Goal: Transaction & Acquisition: Book appointment/travel/reservation

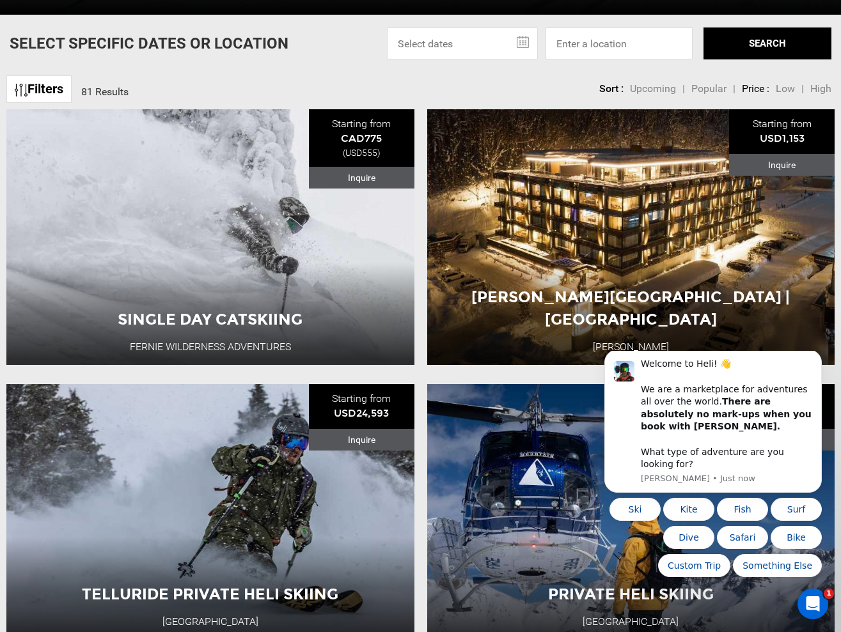
scroll to position [541, 0]
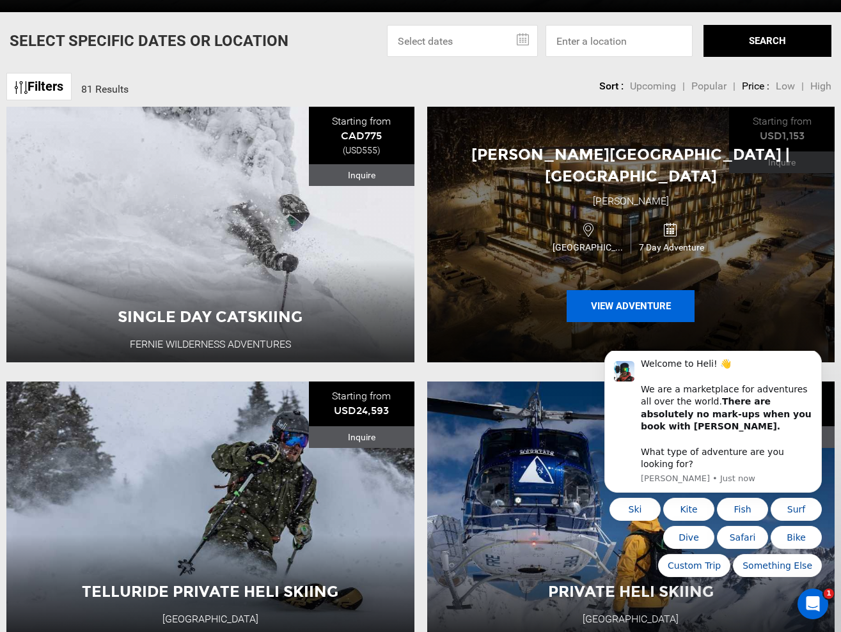
click at [630, 290] on button "View Adventure" at bounding box center [630, 306] width 128 height 32
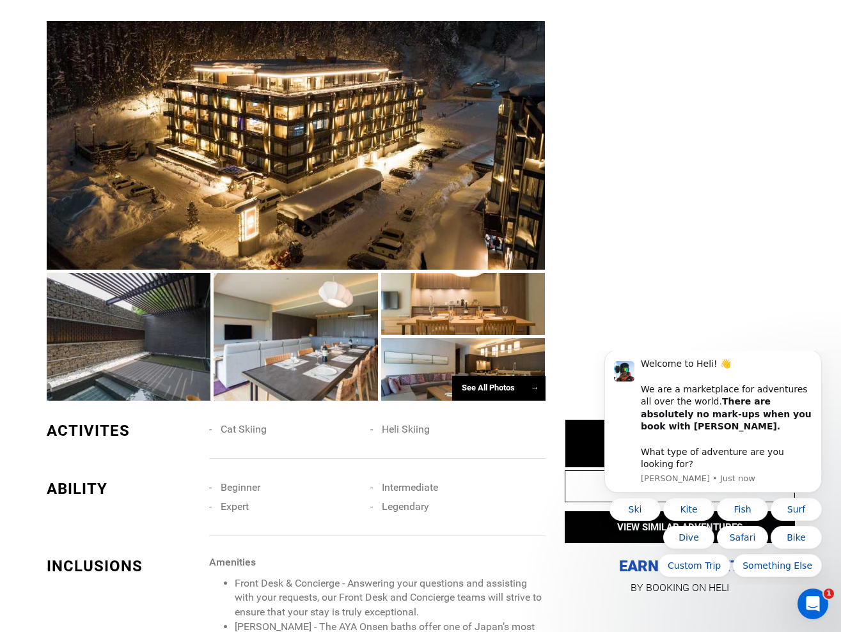
scroll to position [835, 0]
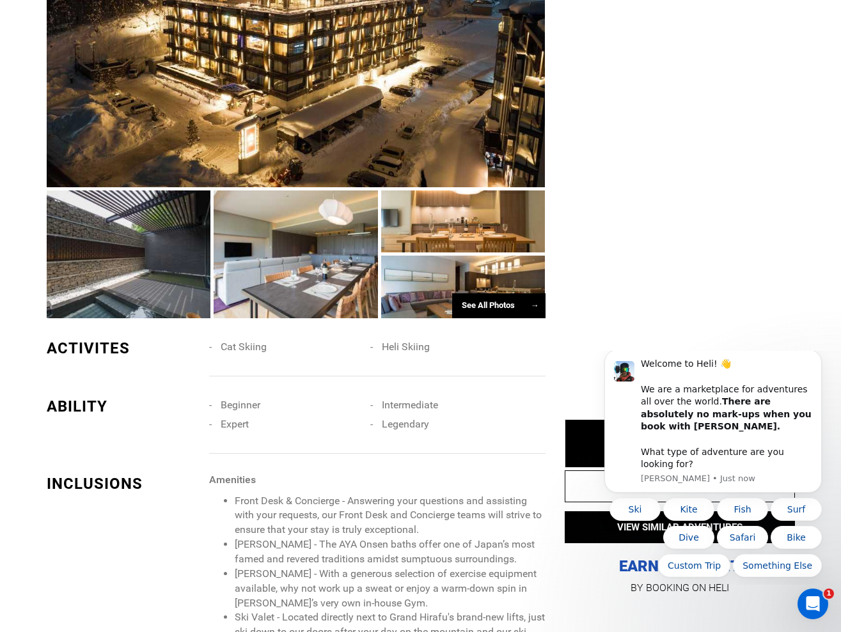
click at [272, 249] on div at bounding box center [296, 253] width 164 height 127
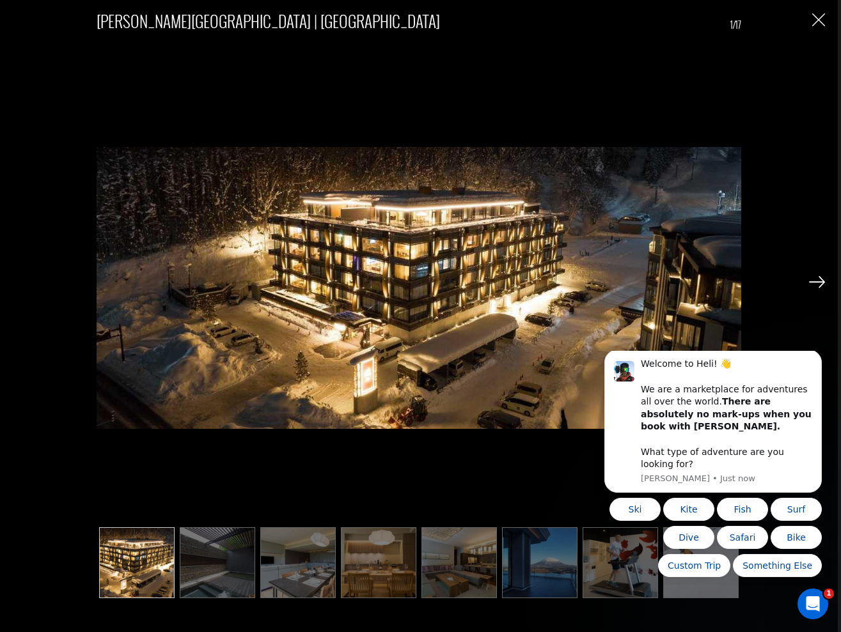
click at [822, 284] on img at bounding box center [817, 282] width 16 height 12
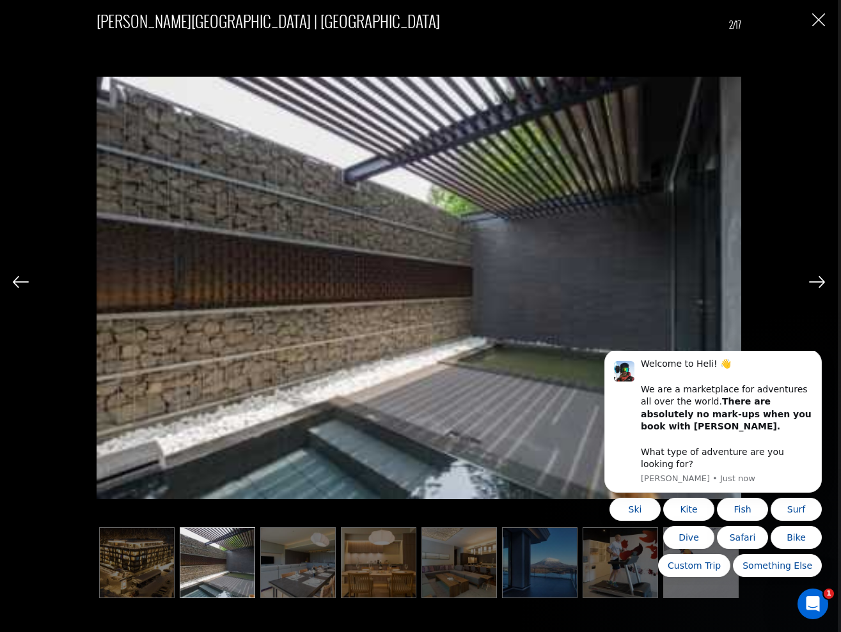
click at [822, 284] on img at bounding box center [817, 282] width 16 height 12
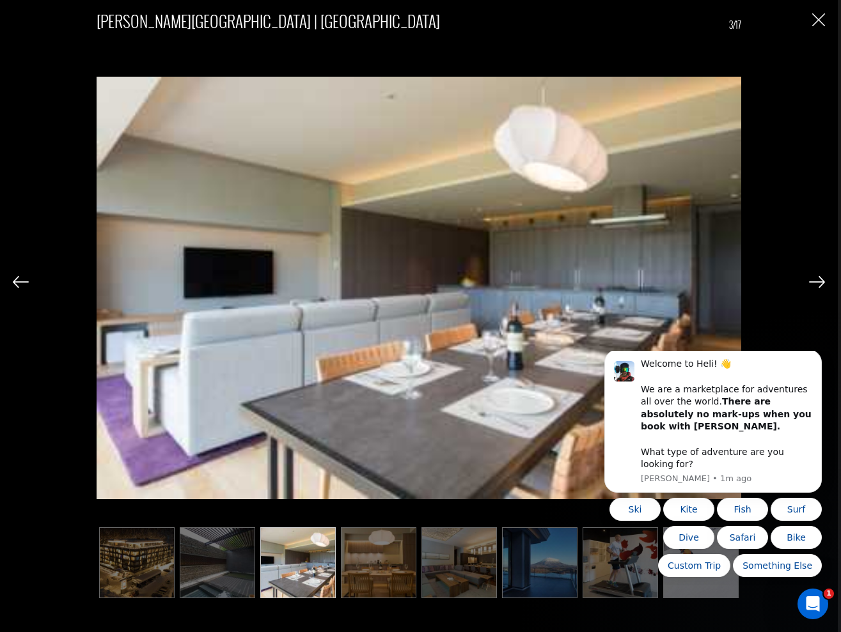
click at [825, 24] on div "[PERSON_NAME][GEOGRAPHIC_DATA] | [GEOGRAPHIC_DATA] 3/17" at bounding box center [418, 316] width 837 height 632
click at [817, 19] on img "Close" at bounding box center [818, 19] width 13 height 13
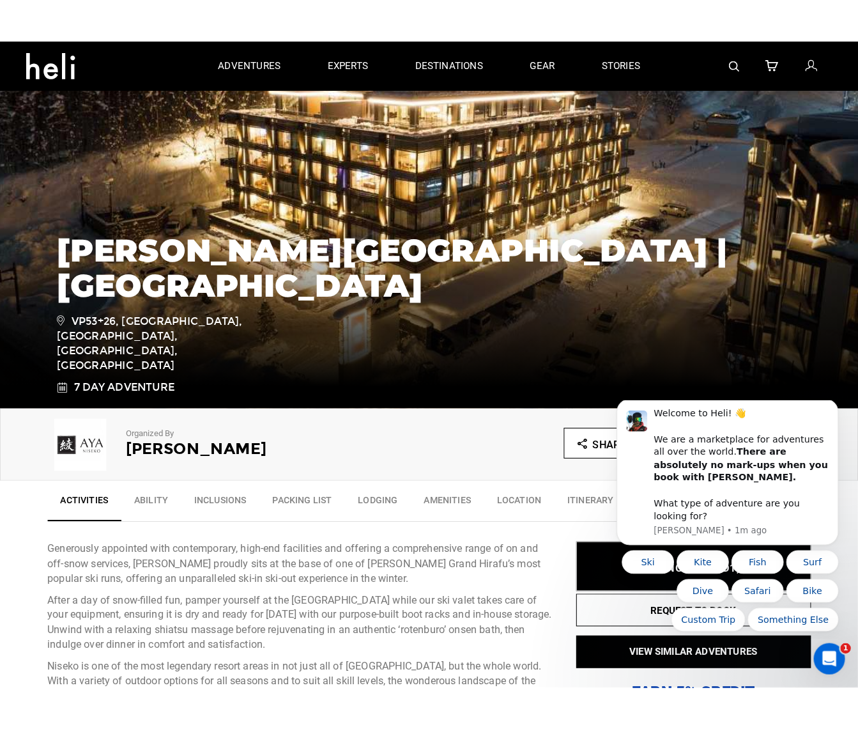
scroll to position [0, 0]
